Goal: Task Accomplishment & Management: Manage account settings

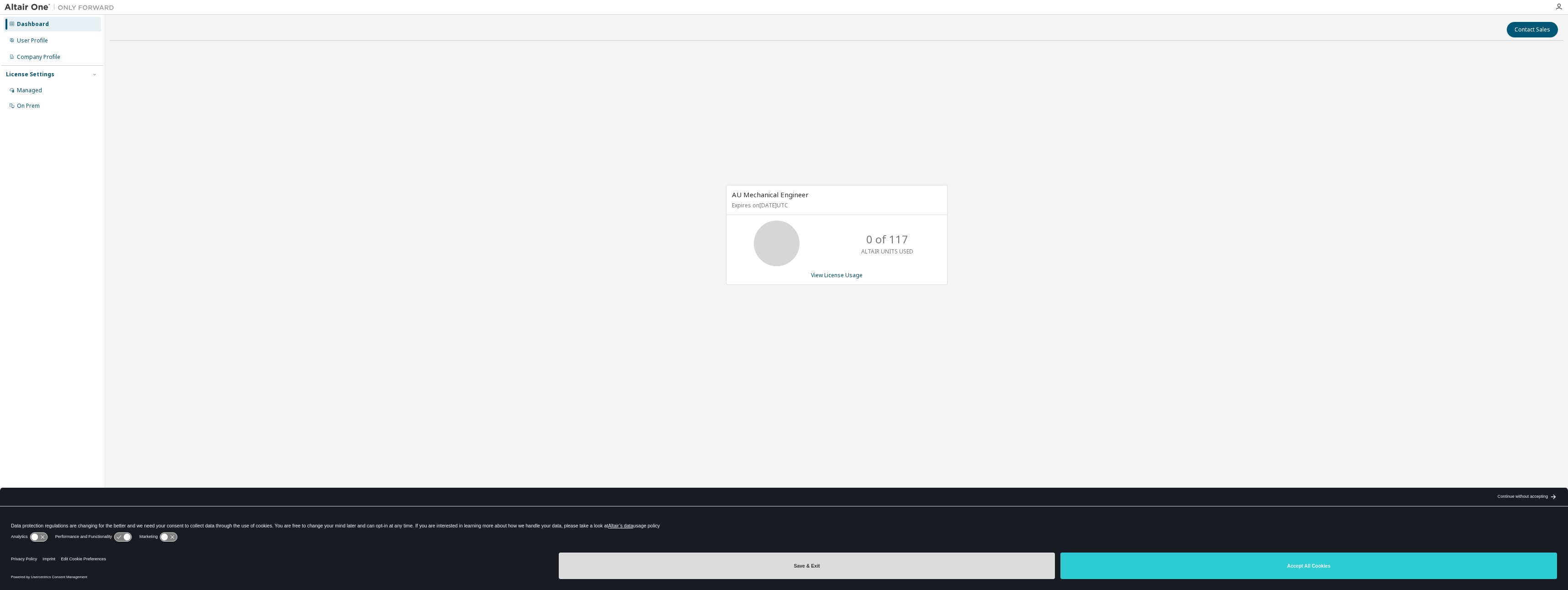
click at [982, 573] on button "Save & Exit" at bounding box center [807, 566] width 496 height 26
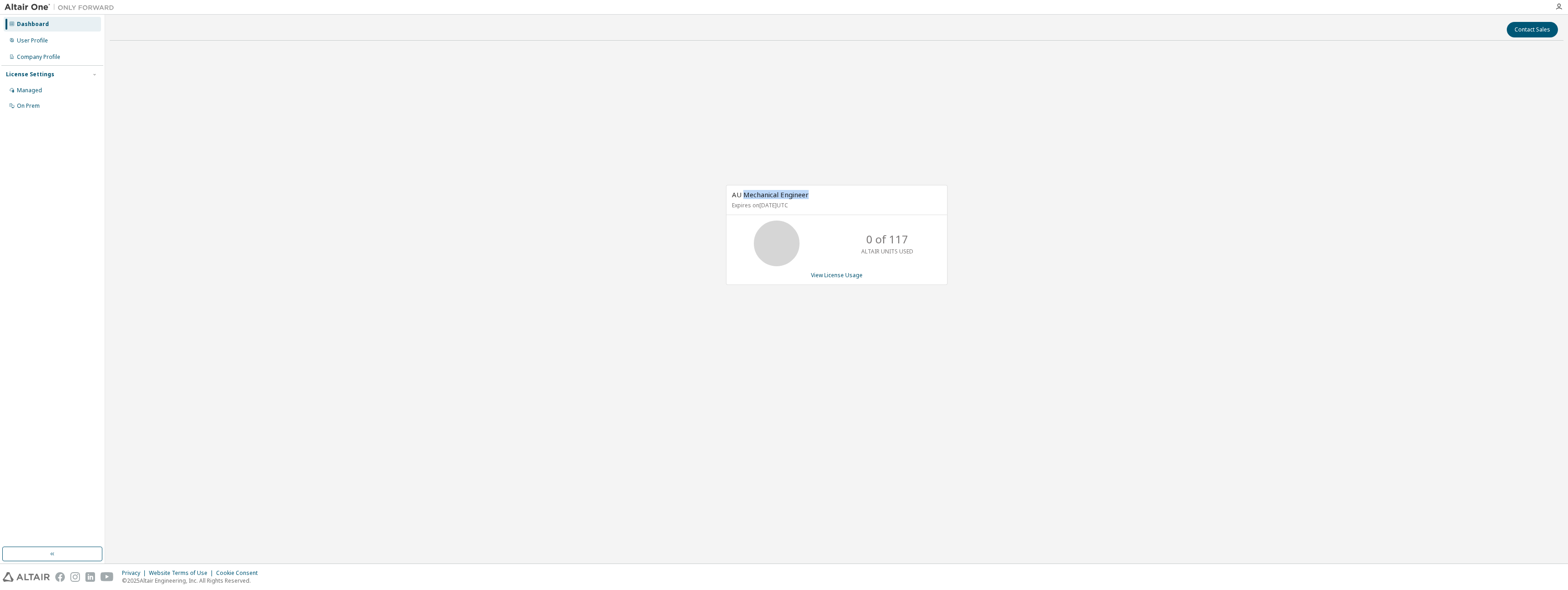
drag, startPoint x: 846, startPoint y: 199, endPoint x: 742, endPoint y: 189, distance: 104.5
click at [742, 189] on div "AU Mechanical Engineer Expires on [DATE] UTC" at bounding box center [837, 200] width 221 height 30
click at [857, 199] on div "AU Mechanical Engineer Expires on [DATE] UTC" at bounding box center [837, 200] width 221 height 30
click at [826, 277] on link "View License Usage" at bounding box center [836, 275] width 51 height 7
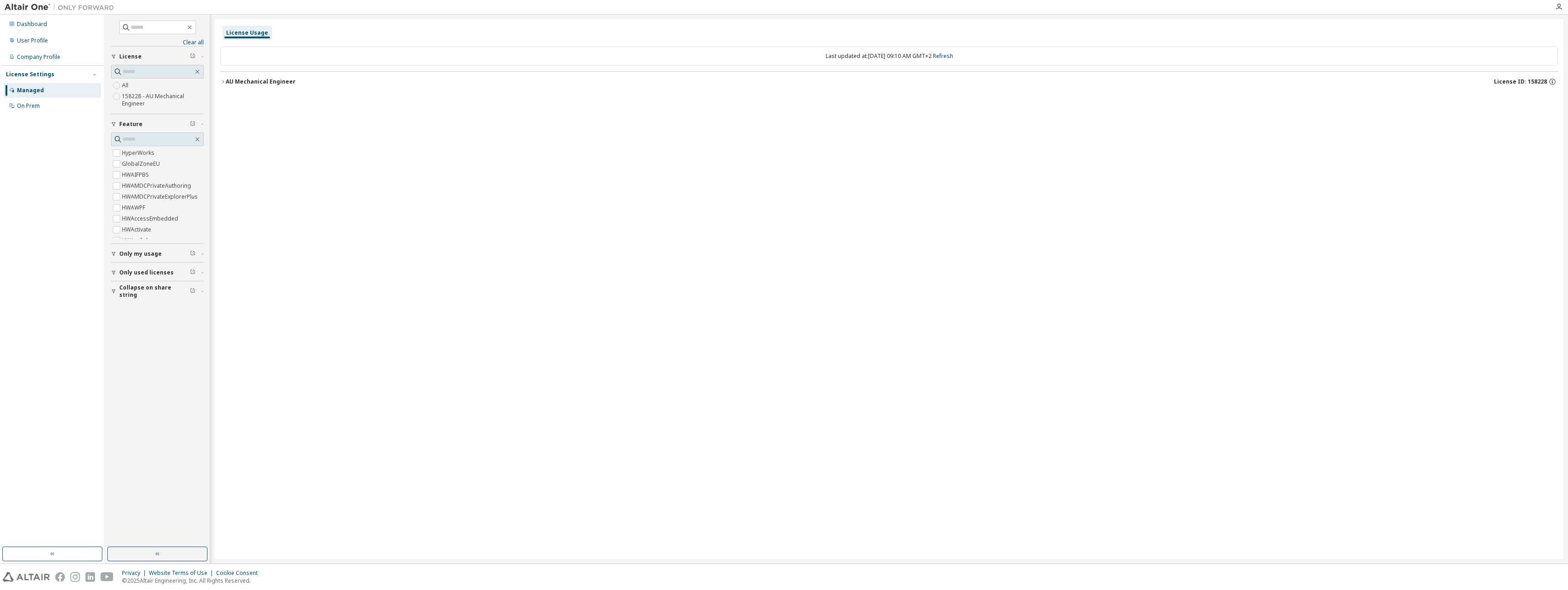
click at [236, 81] on div "AU Mechanical Engineer" at bounding box center [260, 82] width 70 height 7
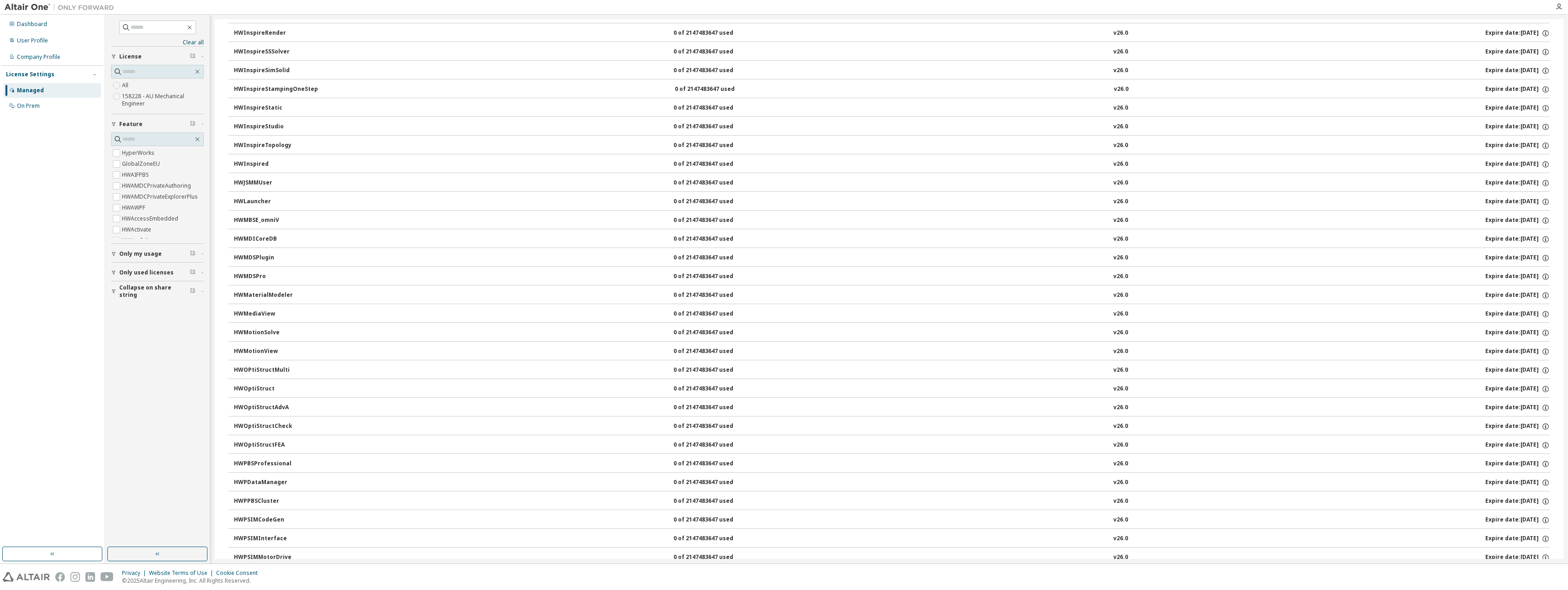
scroll to position [2830, 0]
click at [21, 106] on div "On Prem" at bounding box center [28, 106] width 22 height 7
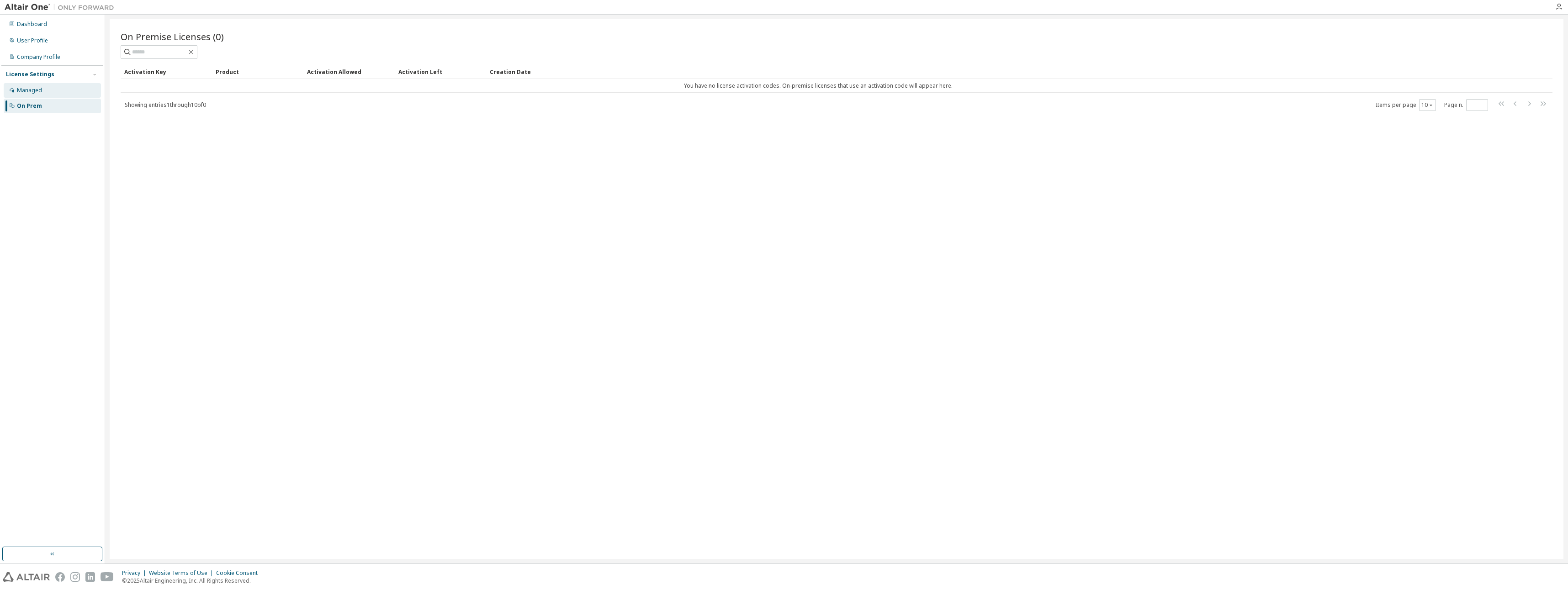
click at [25, 89] on div "Managed" at bounding box center [29, 90] width 25 height 7
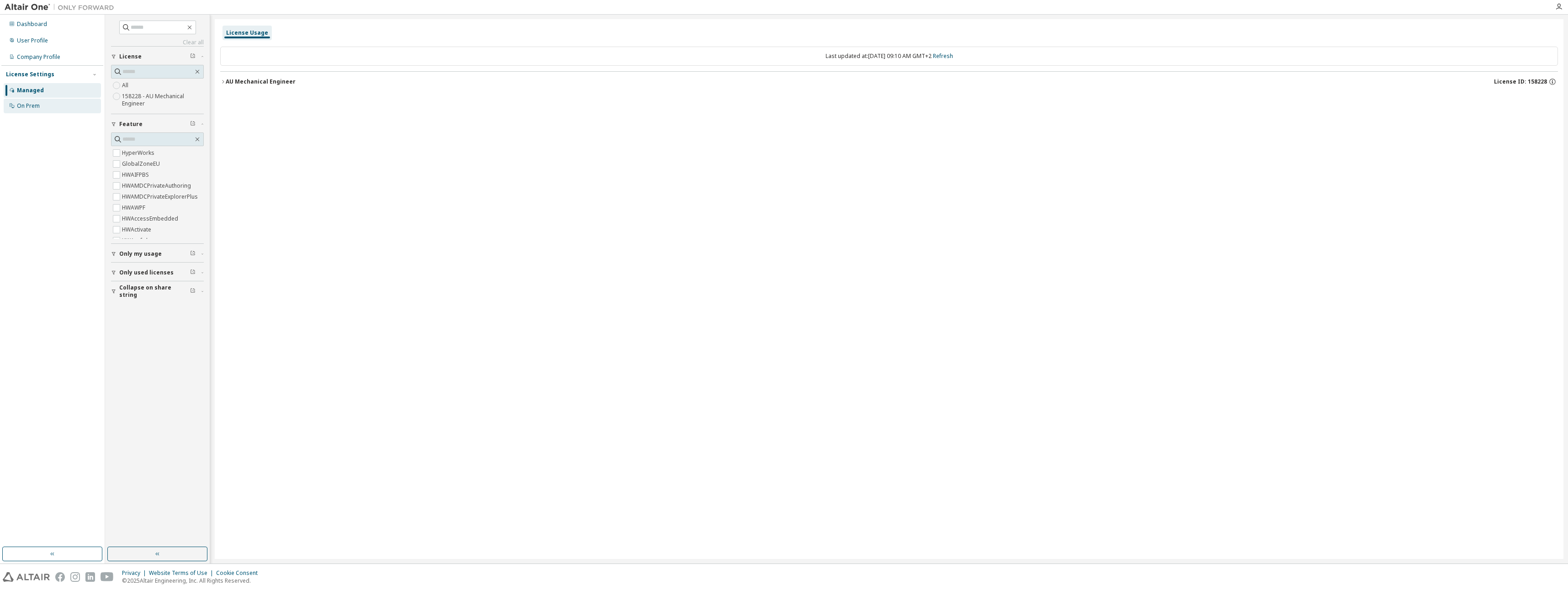
click at [23, 106] on div "On Prem" at bounding box center [28, 106] width 22 height 7
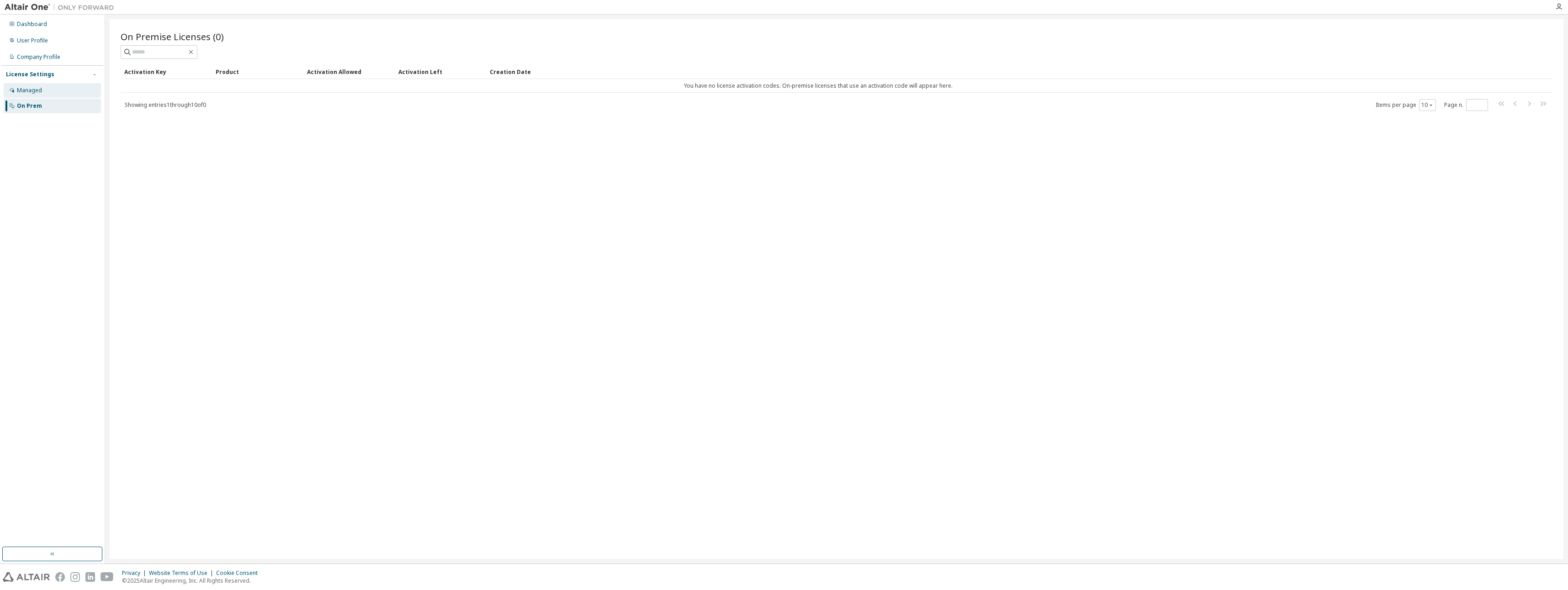
click at [50, 91] on div "Managed" at bounding box center [52, 90] width 97 height 15
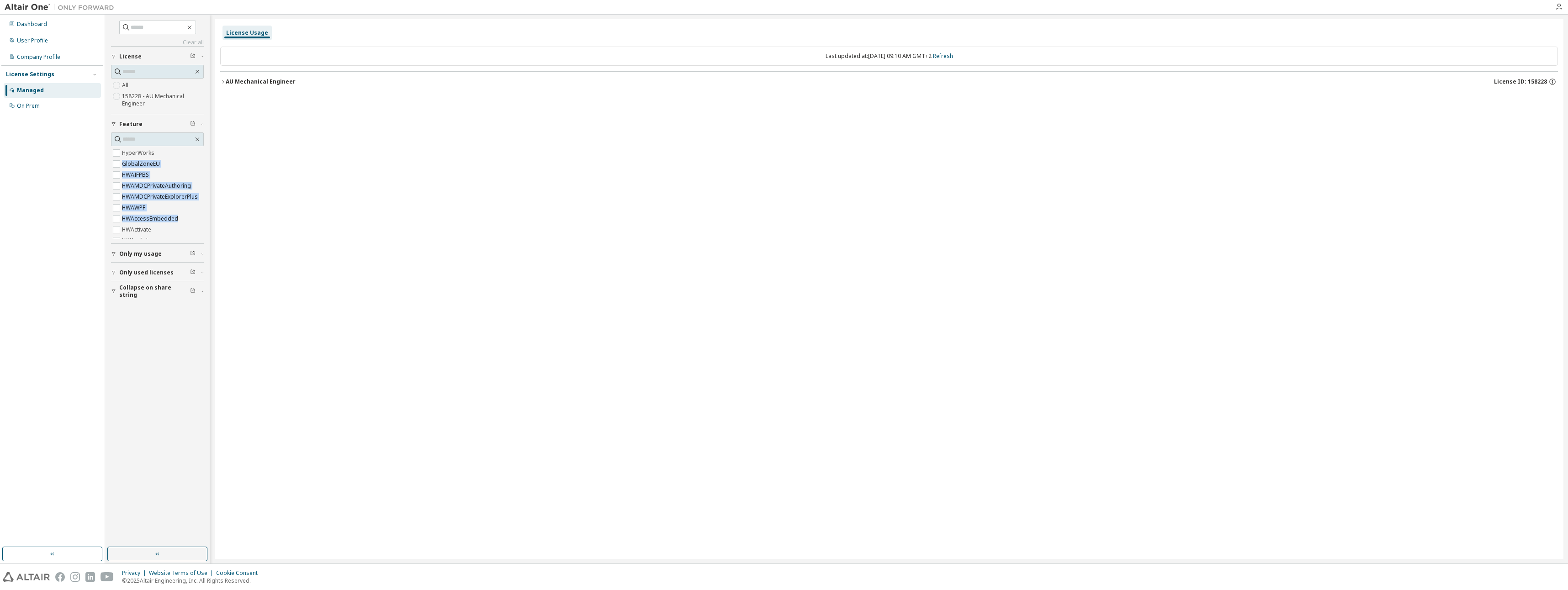
drag, startPoint x: 204, startPoint y: 151, endPoint x: 206, endPoint y: 226, distance: 75.0
click at [206, 226] on div "Clear all Collapse on share string Only used licenses Only my usage Feature Hyp…" at bounding box center [157, 281] width 102 height 529
drag, startPoint x: 206, startPoint y: 226, endPoint x: 340, endPoint y: 294, distance: 150.3
click at [340, 294] on div "License Usage Last updated at: [DATE] 09:10 AM GMT+2 Refresh AU Mechanical Engi…" at bounding box center [889, 289] width 1349 height 540
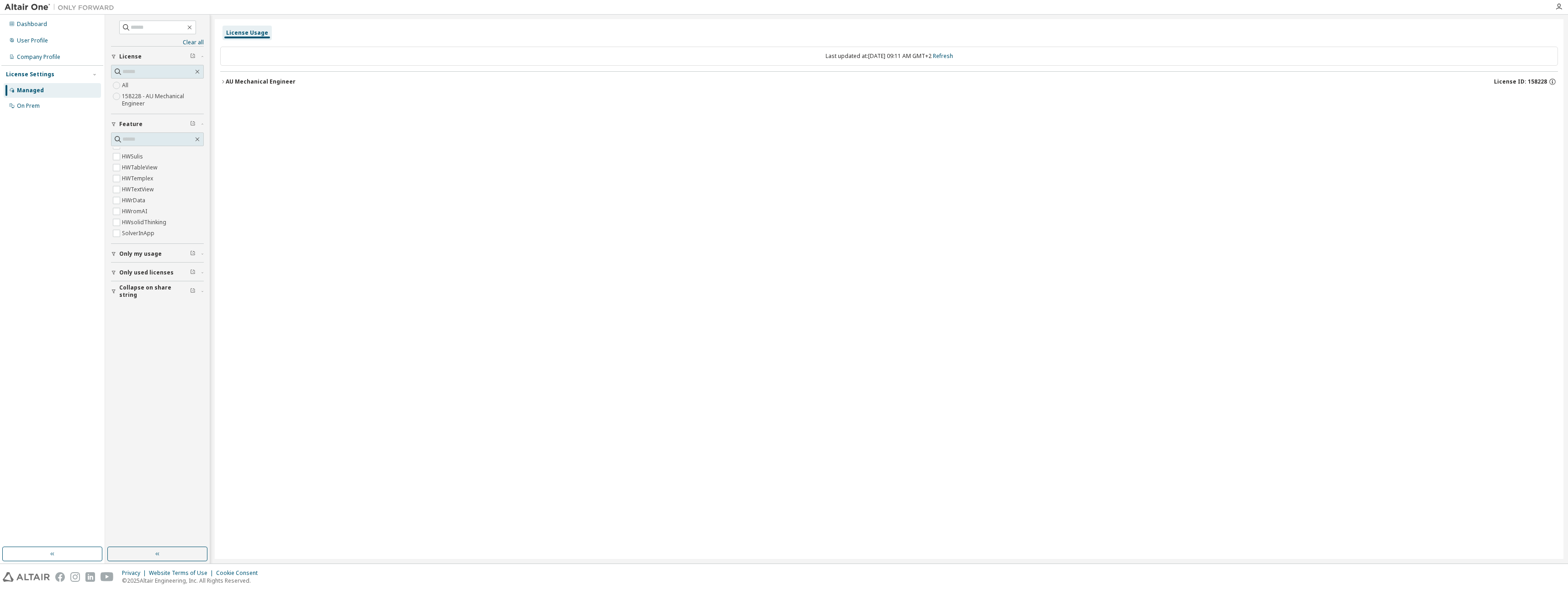
click at [227, 82] on div "AU Mechanical Engineer" at bounding box center [260, 82] width 70 height 7
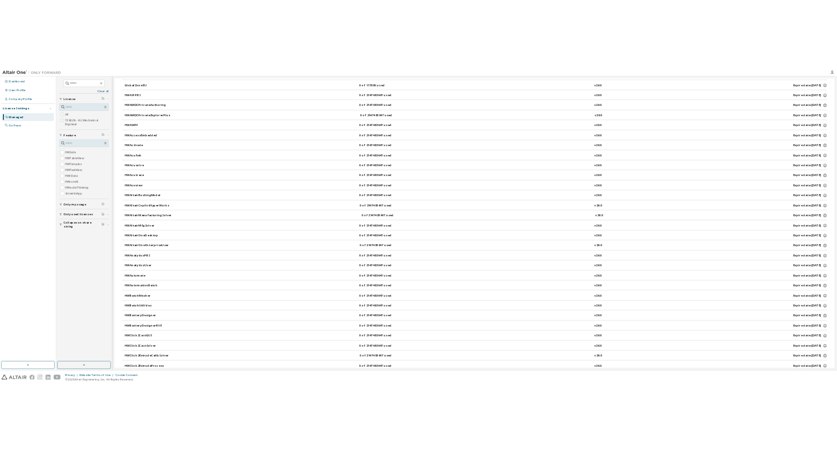
scroll to position [0, 0]
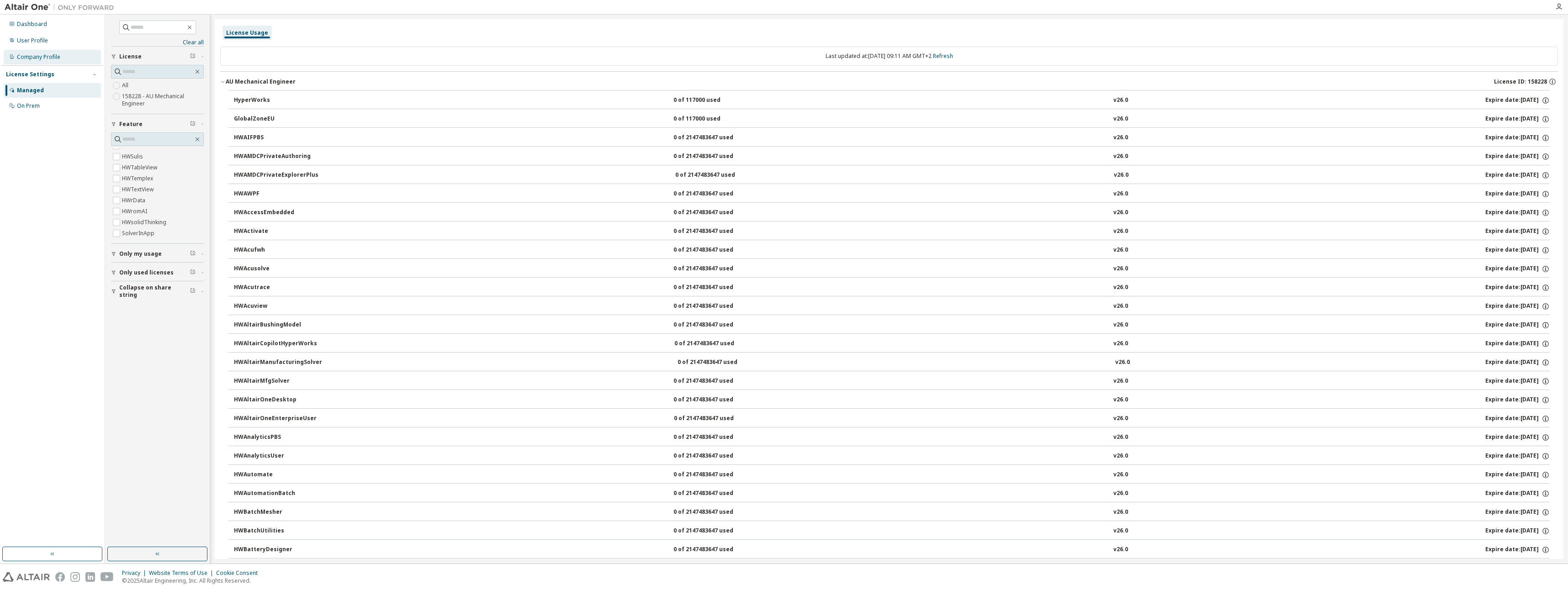
click at [21, 53] on div "Company Profile" at bounding box center [38, 57] width 44 height 7
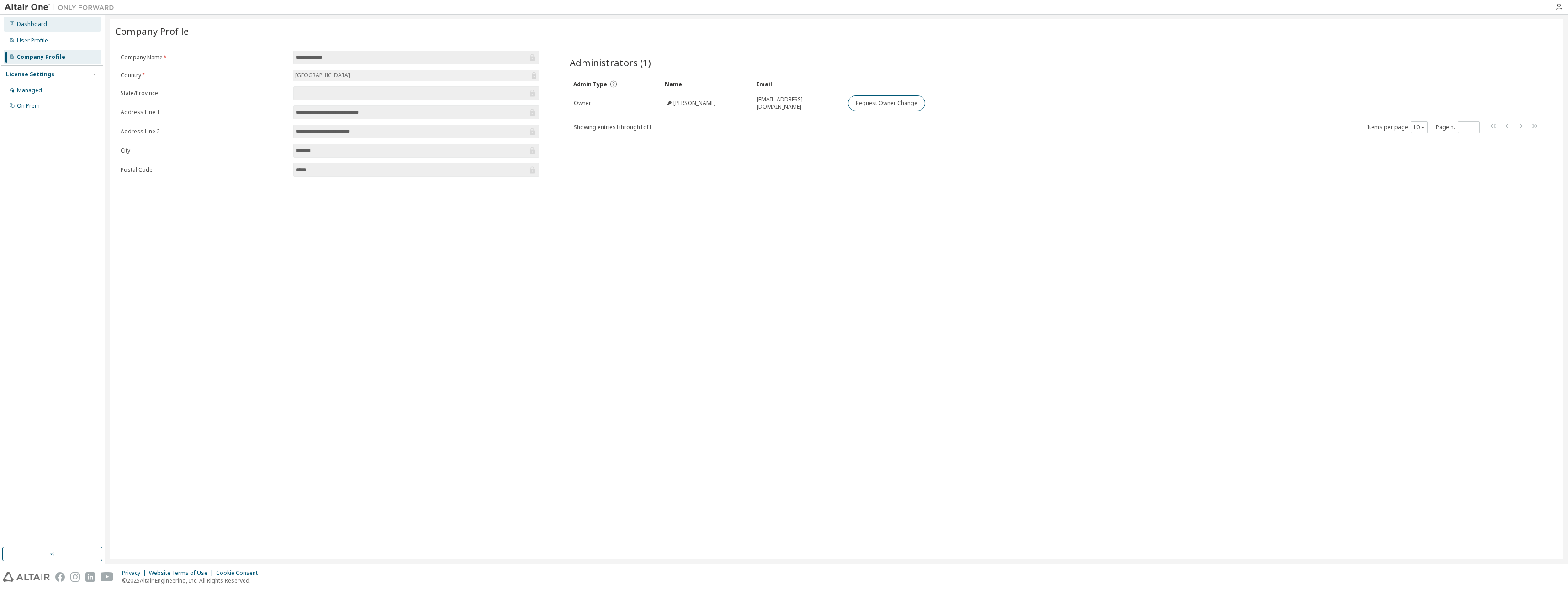
click at [30, 23] on div "Dashboard" at bounding box center [32, 24] width 30 height 7
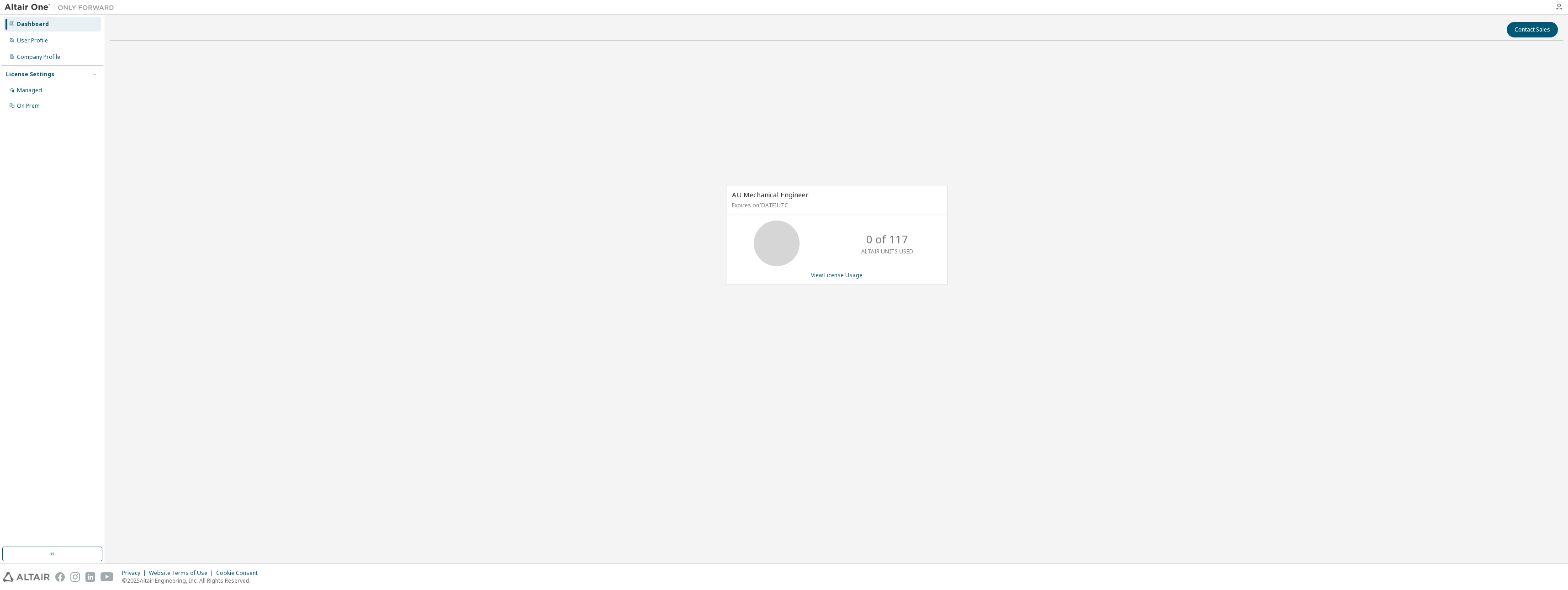
click at [475, 294] on div "AU Mechanical Engineer Expires on [DATE] UTC 0 of 117 ALTAIR UNITS USED View Li…" at bounding box center [837, 239] width 1453 height 383
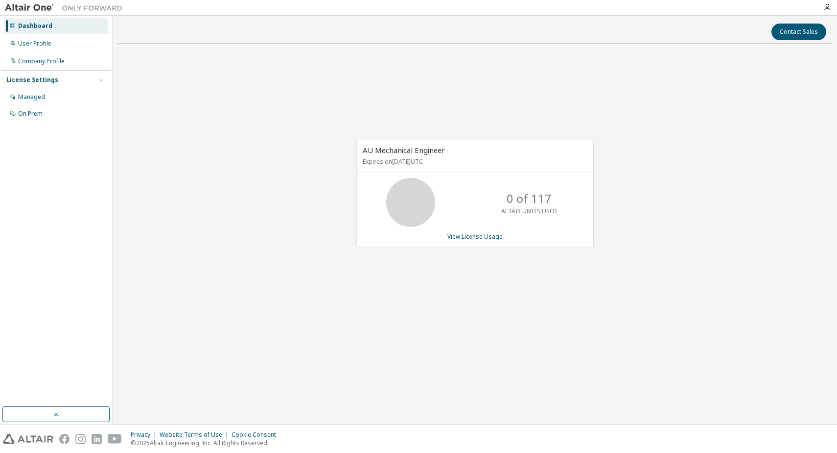
click at [255, 366] on div "Contact Sales AU Mechanical Engineer Expires on [DATE] UTC 0 of 117 ALTAIR UNIT…" at bounding box center [475, 220] width 715 height 399
click at [642, 255] on div "AU Mechanical Engineer Expires on [DATE] UTC 0 of 117 ALTAIR UNITS USED View Li…" at bounding box center [475, 198] width 715 height 294
click at [172, 118] on div "AU Mechanical Engineer Expires on [DATE] UTC 0 of 117 ALTAIR UNITS USED View Li…" at bounding box center [475, 198] width 715 height 294
click at [29, 46] on div "User Profile" at bounding box center [34, 44] width 33 height 8
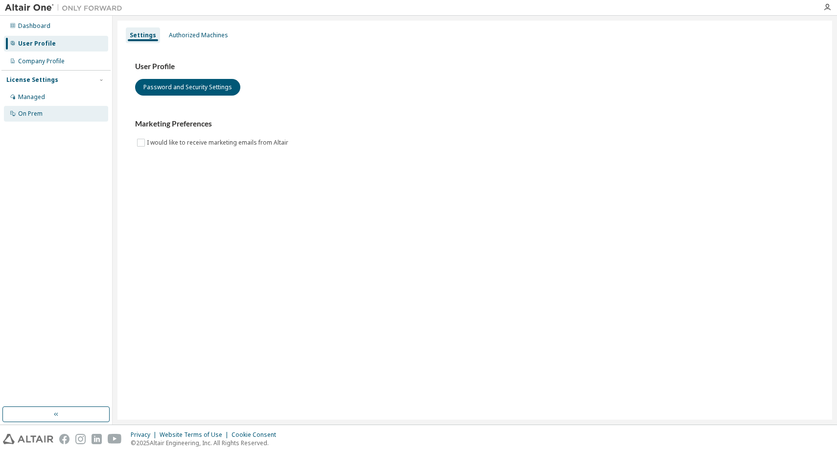
click at [32, 114] on div "On Prem" at bounding box center [30, 114] width 24 height 8
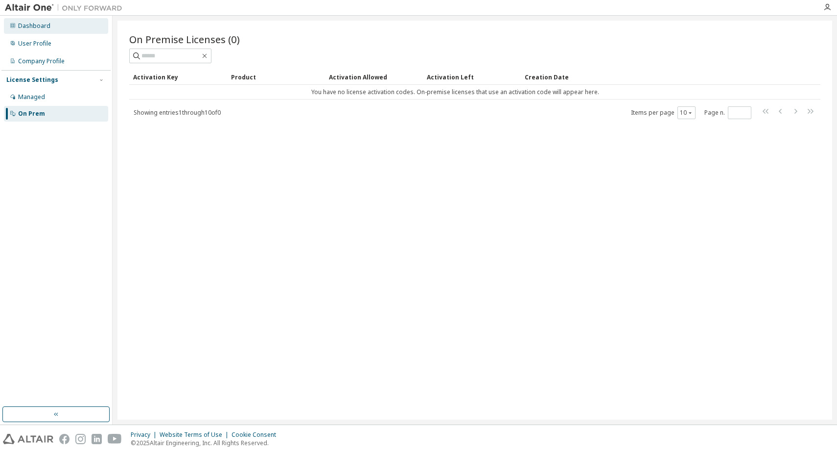
click at [18, 24] on div "Dashboard" at bounding box center [34, 26] width 32 height 8
